Goal: Navigation & Orientation: Find specific page/section

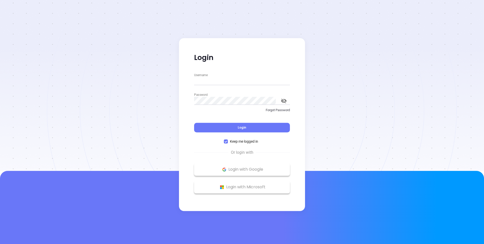
type input "[PERSON_NAME][EMAIL_ADDRESS][DOMAIN_NAME]"
click at [115, 85] on div at bounding box center [242, 85] width 484 height 171
